Goal: Check status: Check status

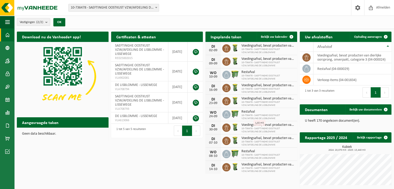
click at [224, 47] on icon at bounding box center [226, 48] width 5 height 5
click at [7, 99] on span at bounding box center [7, 99] width 5 height 13
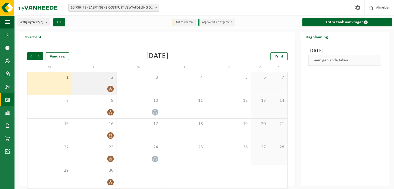
click at [110, 88] on icon at bounding box center [110, 89] width 4 height 4
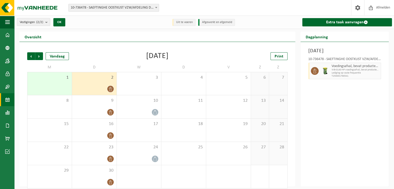
click at [368, 68] on span "Voedingsafval, bevat producten van dierlijke oorsprong, onverpakt, categorie 3" at bounding box center [355, 66] width 48 height 4
click at [377, 68] on span "WB-0140-HP voedingsafval, bevat producten van dierlijke oors" at bounding box center [355, 69] width 48 height 3
click at [376, 70] on span "WB-0140-HP voedingsafval, bevat producten van dierlijke oors" at bounding box center [355, 69] width 48 height 3
click at [113, 111] on span at bounding box center [110, 112] width 6 height 6
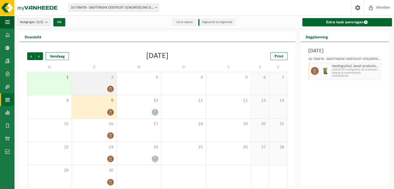
click at [106, 84] on div "2" at bounding box center [94, 83] width 45 height 23
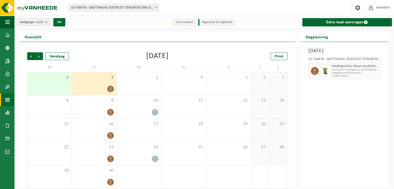
click at [375, 67] on span "Voedingsafval, bevat producten van dierlijke oorsprong, onverpakt, categorie 3" at bounding box center [355, 66] width 48 height 4
click at [372, 73] on span "Lediging op vaste frequentie" at bounding box center [355, 72] width 48 height 3
click at [105, 108] on div "9" at bounding box center [94, 106] width 45 height 23
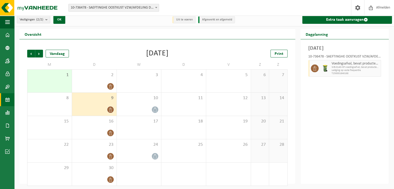
scroll to position [4, 0]
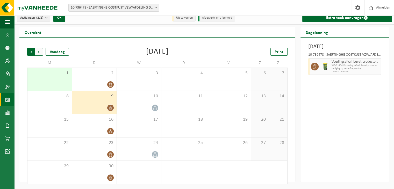
click at [38, 51] on span "Volgende" at bounding box center [39, 52] width 8 height 8
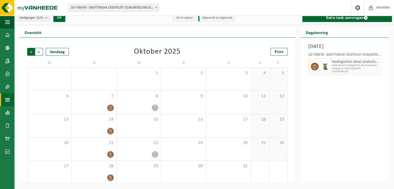
click at [39, 51] on span "Volgende" at bounding box center [39, 52] width 8 height 8
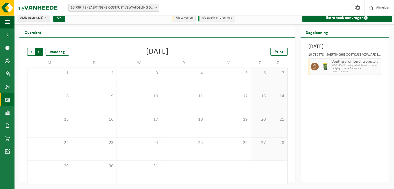
click at [32, 52] on span "Vorige" at bounding box center [31, 52] width 8 height 8
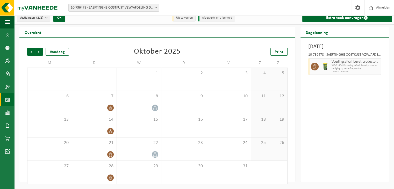
click at [32, 52] on span "Vorige" at bounding box center [31, 52] width 8 height 8
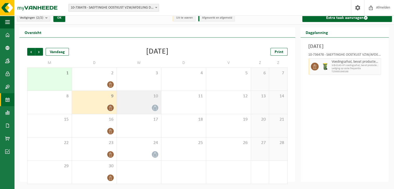
click at [153, 103] on div "10" at bounding box center [139, 102] width 45 height 23
